Goal: Information Seeking & Learning: Learn about a topic

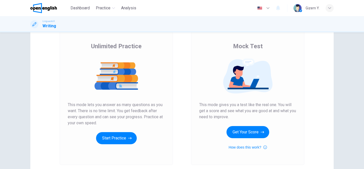
scroll to position [38, 0]
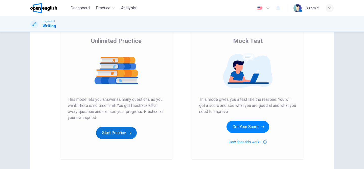
click at [120, 135] on button "Start Practice" at bounding box center [116, 133] width 41 height 12
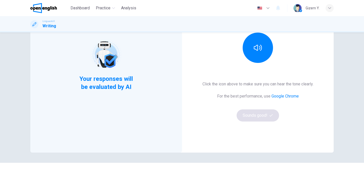
scroll to position [66, 0]
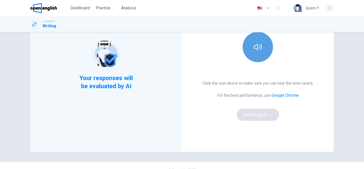
click at [260, 55] on button "button" at bounding box center [257, 47] width 30 height 30
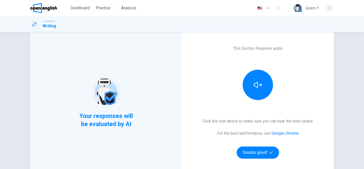
scroll to position [27, 0]
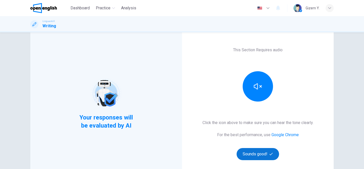
click at [260, 156] on button "Sounds good!" at bounding box center [257, 154] width 42 height 12
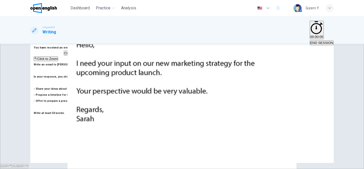
scroll to position [18, 0]
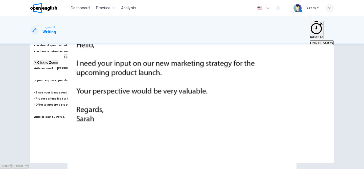
click at [156, 56] on textarea at bounding box center [138, 136] width 34 height 188
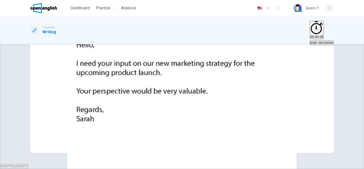
scroll to position [117, 0]
click at [319, 41] on span "END SESSION" at bounding box center [321, 43] width 23 height 4
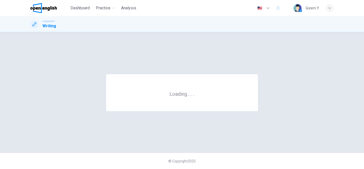
scroll to position [0, 0]
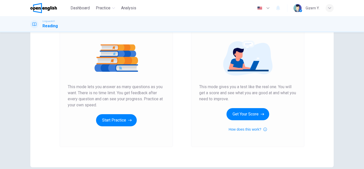
scroll to position [51, 0]
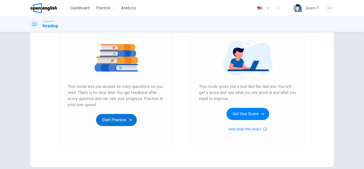
click at [128, 119] on button "Start Practice" at bounding box center [116, 120] width 41 height 12
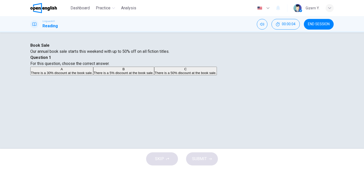
scroll to position [11, 0]
click at [216, 75] on span "There is a 50% discount at the book sale." at bounding box center [186, 73] width 62 height 4
click at [200, 159] on span "SUBMIT" at bounding box center [199, 158] width 15 height 7
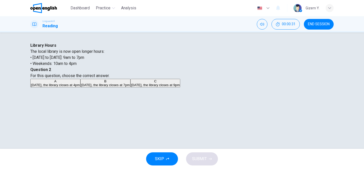
scroll to position [7, 0]
click at [80, 83] on span "On Saturday, the library closes at 4pm" at bounding box center [55, 85] width 49 height 4
click at [203, 161] on span "SUBMIT" at bounding box center [199, 158] width 15 height 7
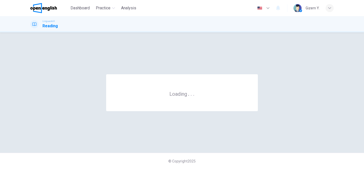
scroll to position [0, 0]
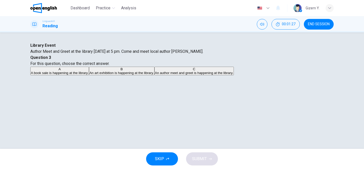
click at [233, 75] on span "An author meet and greet is happening at the library." at bounding box center [194, 73] width 78 height 4
click at [201, 157] on span "SUBMIT" at bounding box center [199, 158] width 15 height 7
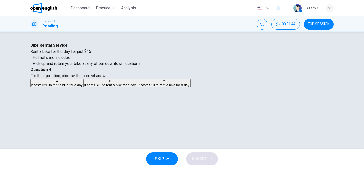
click at [321, 23] on span "END SESSION" at bounding box center [318, 24] width 22 height 4
